Goal: Task Accomplishment & Management: Manage account settings

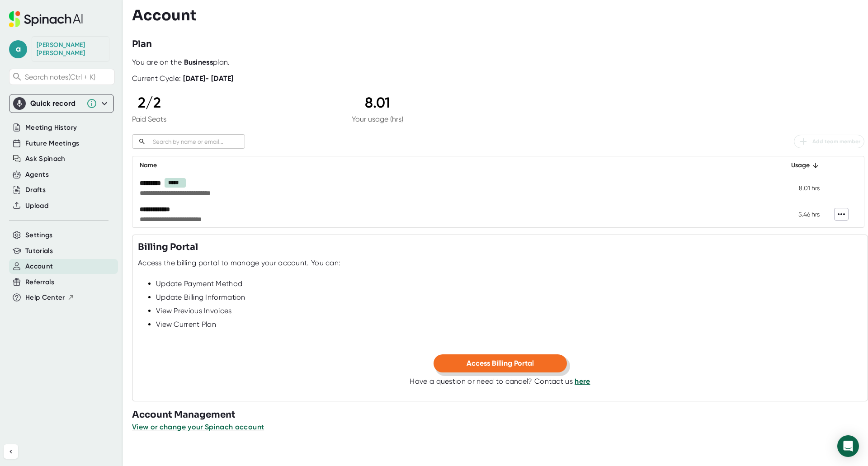
click at [472, 364] on span "Access Billing Portal" at bounding box center [499, 363] width 67 height 9
click at [56, 123] on span "Meeting History" at bounding box center [51, 127] width 52 height 10
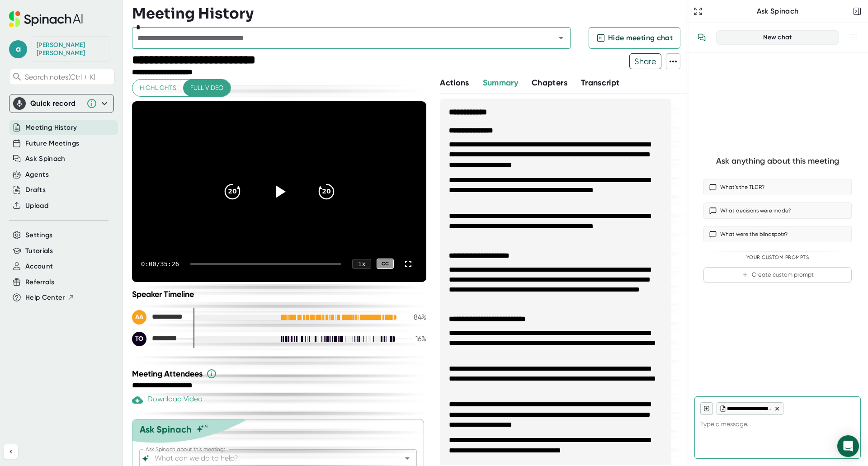
click at [544, 82] on span "Chapters" at bounding box center [549, 83] width 36 height 10
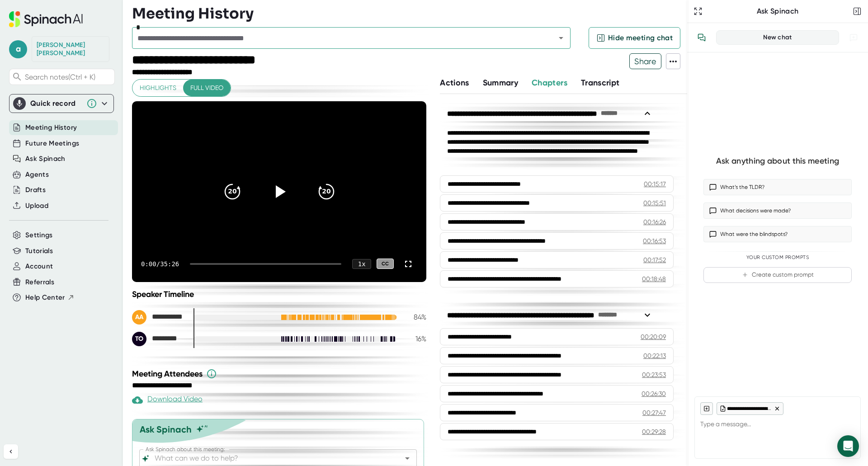
click at [50, 376] on div "a [PERSON_NAME] Search notes (Ctrl + K) Quick record Include tab audio Start Re…" at bounding box center [61, 215] width 123 height 430
type textarea "x"
click at [54, 138] on span "Future Meetings" at bounding box center [52, 143] width 54 height 10
